Goal: Ask a question

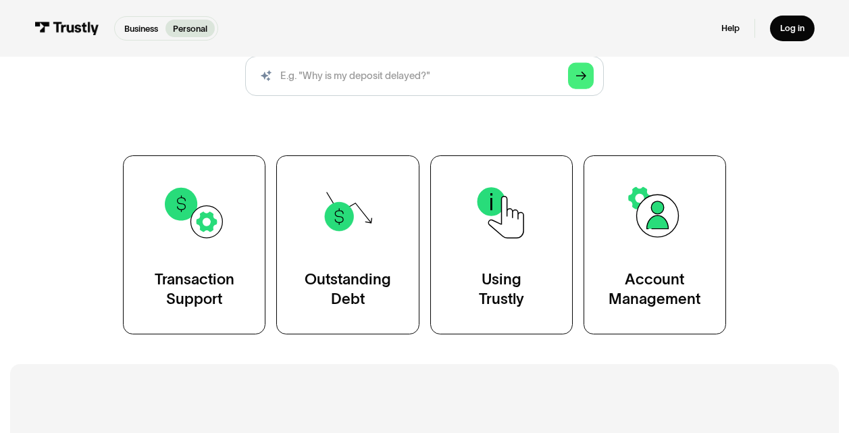
scroll to position [201, 0]
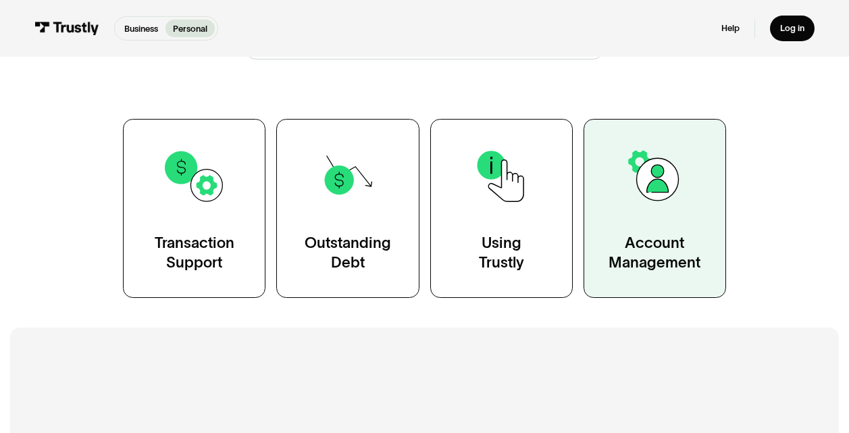
click at [666, 273] on div "Account Management" at bounding box center [654, 253] width 92 height 40
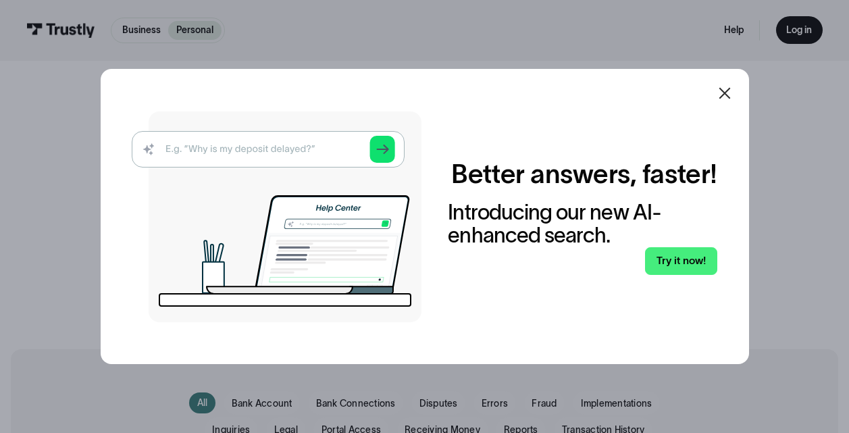
click at [205, 146] on img at bounding box center [277, 216] width 290 height 211
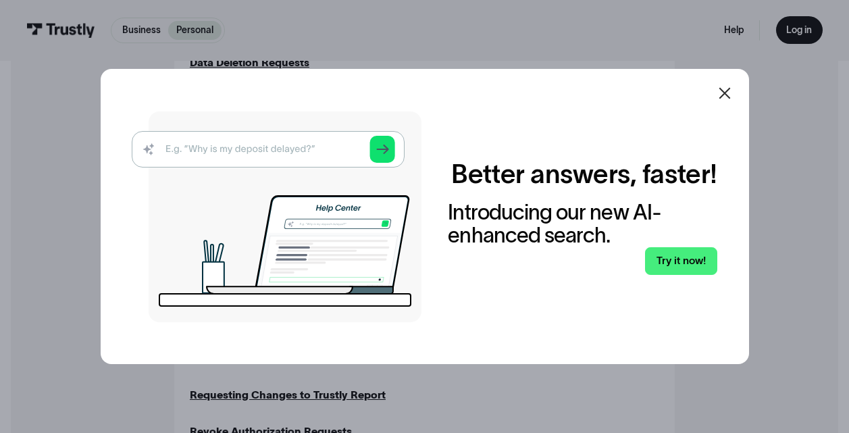
scroll to position [757, 0]
click at [300, 155] on img at bounding box center [277, 216] width 290 height 211
click at [252, 146] on img at bounding box center [277, 216] width 290 height 211
click at [729, 89] on icon at bounding box center [723, 93] width 11 height 11
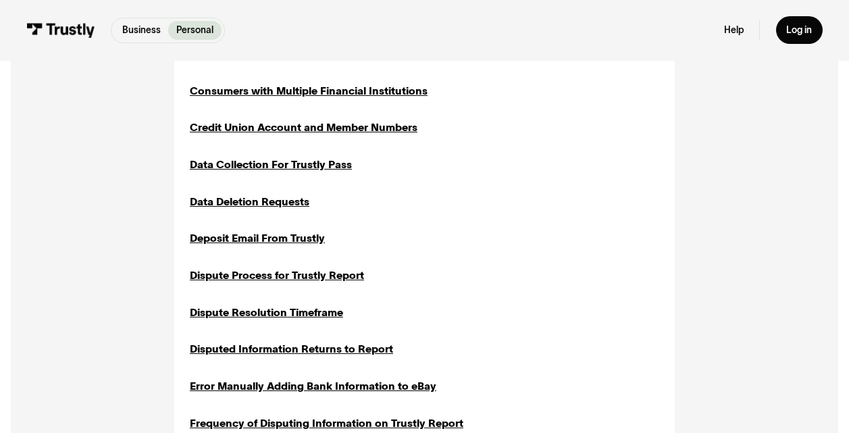
scroll to position [612, 0]
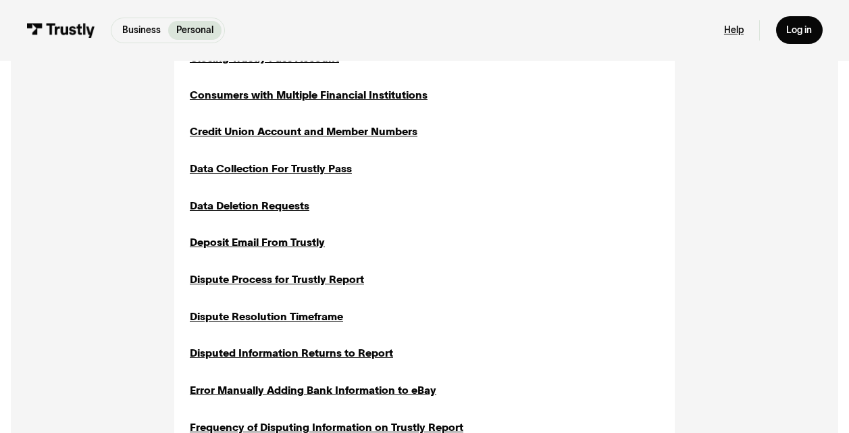
click at [724, 28] on link "Help" at bounding box center [734, 30] width 20 height 12
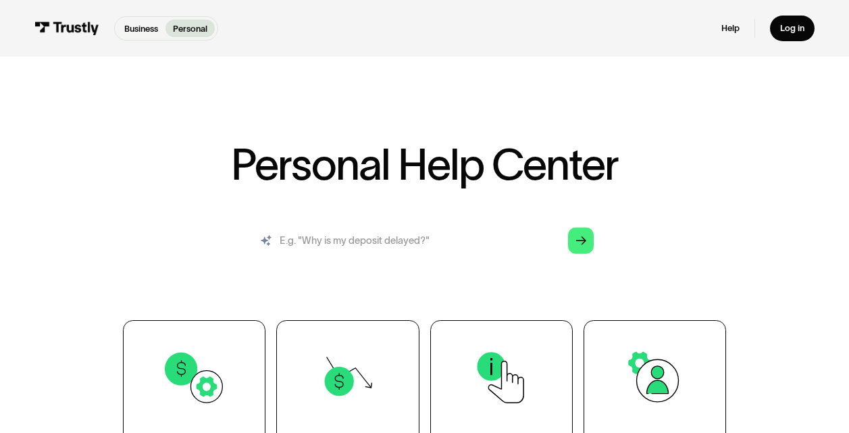
click at [340, 259] on input "search" at bounding box center [424, 241] width 358 height 40
type input "new account"
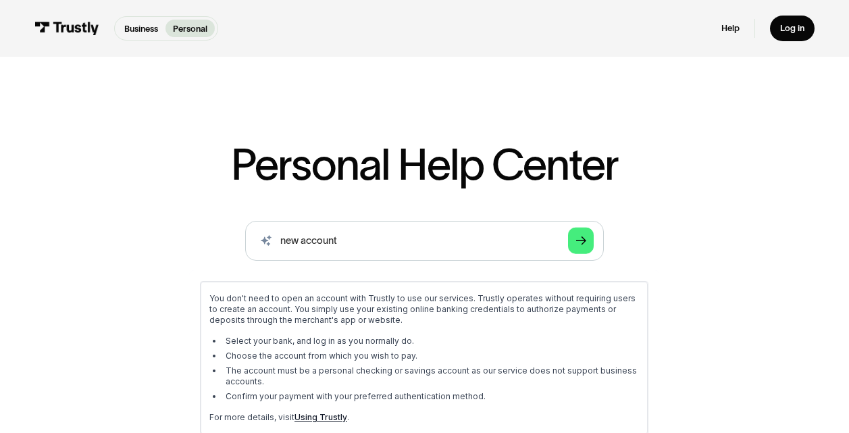
click at [72, 30] on img at bounding box center [66, 29] width 64 height 14
